Goal: Information Seeking & Learning: Learn about a topic

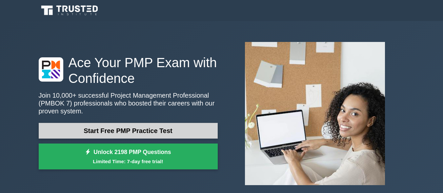
click at [65, 123] on link "Start Free PMP Practice Test" at bounding box center [128, 131] width 179 height 16
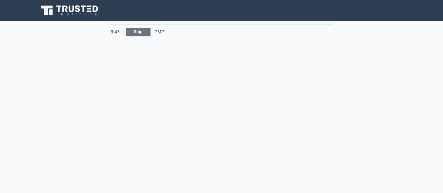
click at [126, 30] on link "Stop" at bounding box center [138, 32] width 25 height 8
drag, startPoint x: 2, startPoint y: 8, endPoint x: 15, endPoint y: 10, distance: 13.7
click at [15, 10] on nav at bounding box center [221, 10] width 443 height 21
click at [39, 6] on link at bounding box center [70, 11] width 63 height 16
click at [107, 25] on div "9:36" at bounding box center [116, 31] width 19 height 13
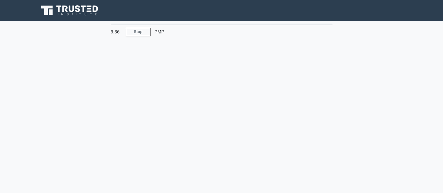
click at [35, 12] on div at bounding box center [222, 11] width 374 height 16
click at [151, 38] on div "PMP" at bounding box center [196, 31] width 90 height 13
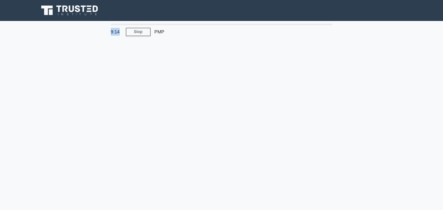
drag, startPoint x: 0, startPoint y: 20, endPoint x: 18, endPoint y: 22, distance: 18.1
click at [107, 25] on div "9:14" at bounding box center [116, 31] width 19 height 13
click at [151, 38] on div "PMP" at bounding box center [196, 31] width 90 height 13
click at [62, 6] on icon at bounding box center [64, 9] width 5 height 7
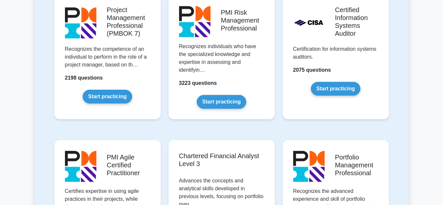
scroll to position [426, 0]
